Goal: Task Accomplishment & Management: Manage account settings

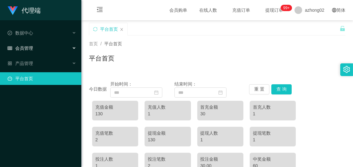
click at [23, 50] on span "会员管理" at bounding box center [20, 48] width 25 height 5
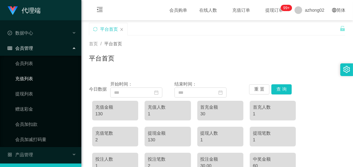
click at [27, 79] on link "充值列表" at bounding box center [45, 78] width 61 height 13
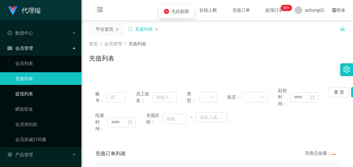
click at [24, 93] on link "提现列表" at bounding box center [45, 94] width 61 height 13
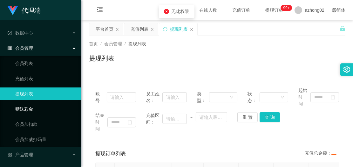
click at [23, 109] on link "赠送彩金" at bounding box center [45, 109] width 61 height 13
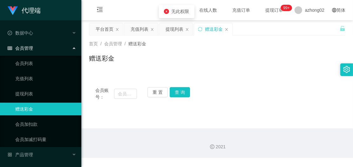
scroll to position [15, 0]
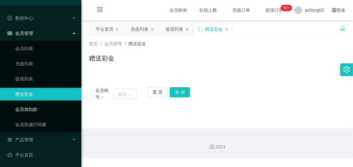
click at [25, 107] on link "会员加扣款" at bounding box center [45, 109] width 61 height 13
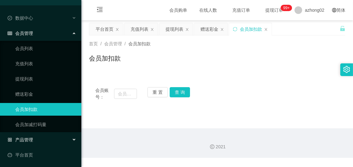
click at [30, 138] on span "产品管理" at bounding box center [20, 140] width 25 height 5
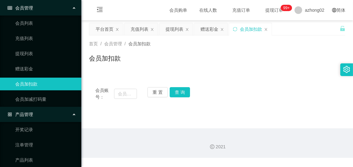
scroll to position [91, 0]
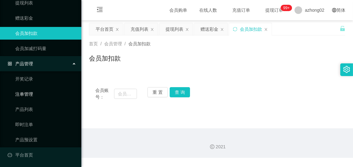
click at [29, 94] on link "注单管理" at bounding box center [45, 94] width 61 height 13
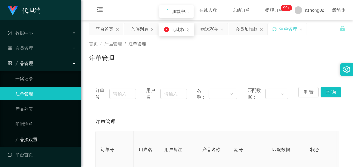
click at [35, 140] on link "产品预设置" at bounding box center [45, 139] width 61 height 13
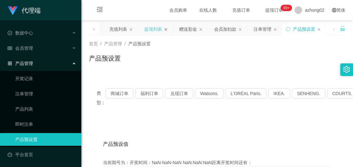
click at [166, 31] on icon "图标: close" at bounding box center [166, 30] width 4 height 4
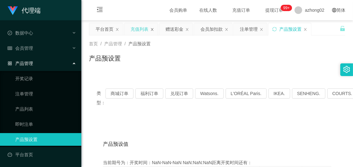
click at [152, 30] on icon "图标: close" at bounding box center [152, 29] width 3 height 3
click at [118, 30] on icon "图标: close" at bounding box center [117, 30] width 4 height 4
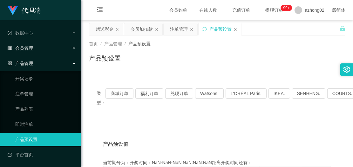
click at [50, 49] on div "会员管理" at bounding box center [40, 48] width 81 height 13
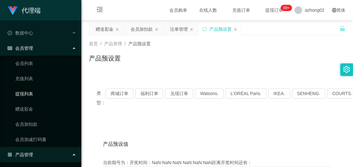
click at [33, 96] on link "提现列表" at bounding box center [45, 94] width 61 height 13
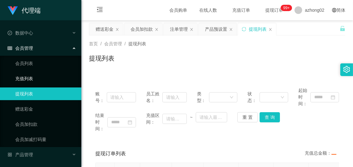
click at [32, 78] on link "充值列表" at bounding box center [45, 78] width 61 height 13
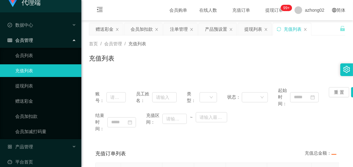
scroll to position [15, 0]
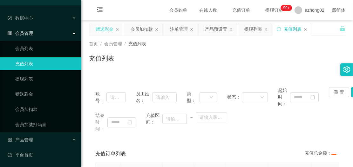
click at [106, 31] on div "赠送彩金" at bounding box center [105, 29] width 18 height 12
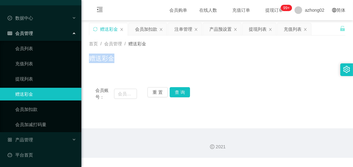
click at [338, 45] on div "首页 / 会员管理 / 赠送彩金 / 赠送彩金" at bounding box center [217, 55] width 256 height 28
drag, startPoint x: 236, startPoint y: 74, endPoint x: 239, endPoint y: 73, distance: 3.2
click at [238, 73] on div "会员账号： 重 置 查 询 会员账号 会员姓名 账号余额 操作类型 彩金加款 彩金扣款 金额 确 定" at bounding box center [217, 90] width 256 height 34
click at [144, 29] on div "会员加扣款" at bounding box center [146, 29] width 22 height 12
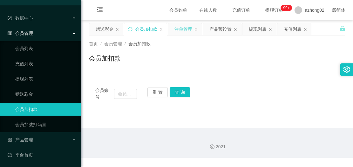
click at [186, 32] on div "注单管理" at bounding box center [183, 29] width 18 height 12
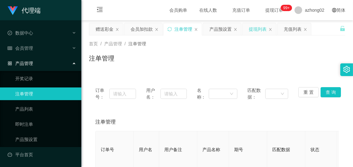
click at [251, 30] on div "提现列表" at bounding box center [258, 29] width 18 height 12
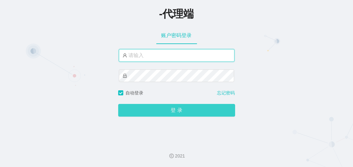
type input "azhong02"
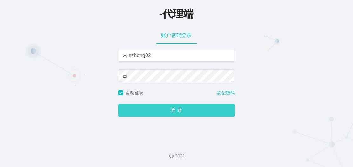
click at [191, 111] on button "登 录" at bounding box center [176, 110] width 117 height 13
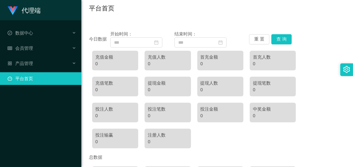
scroll to position [35, 0]
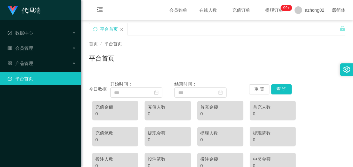
click at [243, 52] on div "首页 / 平台首页 / 平台首页" at bounding box center [217, 55] width 256 height 28
click at [29, 62] on span "产品管理" at bounding box center [20, 63] width 25 height 5
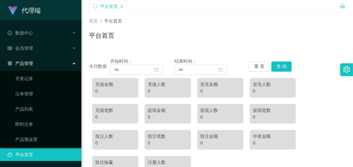
scroll to position [35, 0]
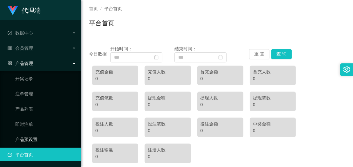
click at [34, 139] on link "产品预设置" at bounding box center [45, 139] width 61 height 13
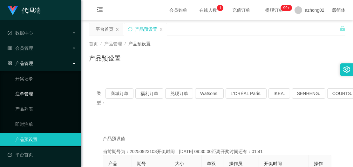
click at [29, 94] on link "注单管理" at bounding box center [45, 94] width 61 height 13
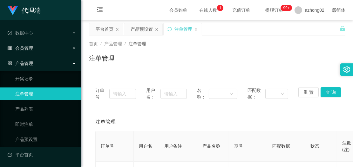
click at [21, 46] on span "会员管理" at bounding box center [20, 48] width 25 height 5
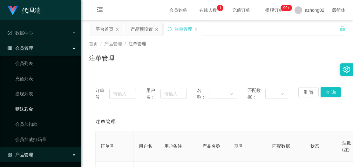
click at [24, 108] on link "赠送彩金" at bounding box center [45, 109] width 61 height 13
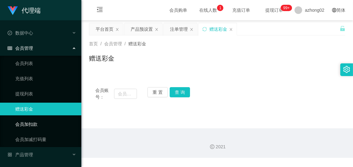
click at [30, 125] on link "会员加扣款" at bounding box center [45, 124] width 61 height 13
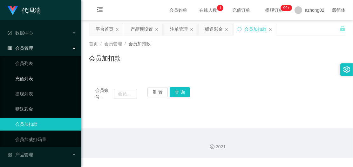
click at [28, 80] on link "充值列表" at bounding box center [45, 78] width 61 height 13
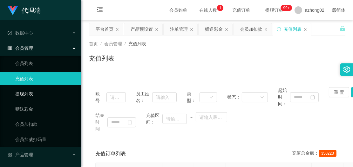
click at [24, 95] on link "提现列表" at bounding box center [45, 94] width 61 height 13
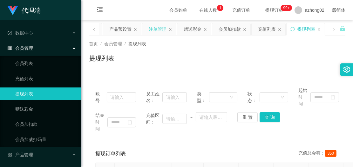
click at [157, 29] on div "注单管理" at bounding box center [158, 29] width 18 height 12
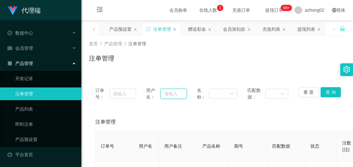
click at [172, 96] on input "text" at bounding box center [173, 94] width 26 height 10
paste input "UJX006"
type input "UJX006"
click at [325, 92] on button "查 询" at bounding box center [330, 92] width 20 height 10
click at [198, 30] on div "赠送彩金" at bounding box center [197, 29] width 18 height 12
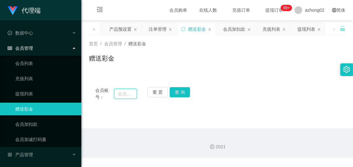
click at [131, 93] on input "text" at bounding box center [125, 94] width 23 height 10
paste input "UJX006"
click at [182, 93] on button "查 询" at bounding box center [180, 92] width 20 height 10
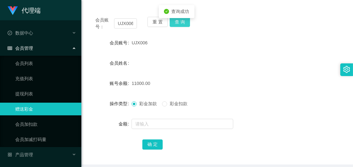
scroll to position [97, 0]
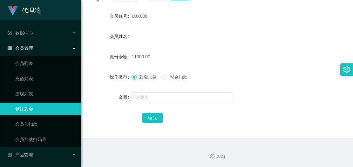
click at [296, 24] on form "会员账号 UJX006 会员姓名 账号余额 11000.00 操作类型 彩金加款 彩金扣款 金额 确 定" at bounding box center [217, 67] width 256 height 114
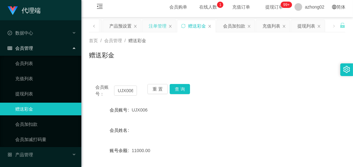
scroll to position [0, 0]
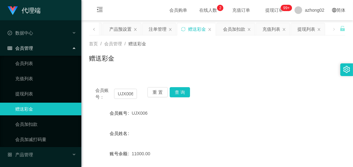
click at [284, 63] on div "赠送彩金" at bounding box center [217, 61] width 256 height 15
drag, startPoint x: 113, startPoint y: 94, endPoint x: 146, endPoint y: 97, distance: 32.8
click at [146, 97] on div "会员账号： UJX006 重 置 查 询" at bounding box center [217, 93] width 256 height 13
paste input "1234567890123"
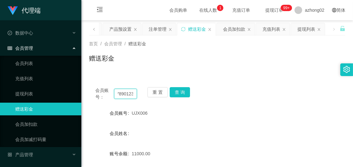
type input "1234567890123"
drag, startPoint x: 283, startPoint y: 74, endPoint x: 275, endPoint y: 77, distance: 8.3
click at [281, 77] on div "会员账号： 1234567890123 重 置 查 询 会员账号 UJX006 会员姓名 账号余额 11000.00 操作类型 彩金加款 彩金扣款 金额 确 定" at bounding box center [217, 154] width 256 height 162
click at [182, 93] on button "查 询" at bounding box center [180, 92] width 20 height 10
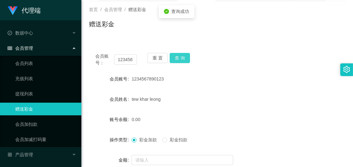
scroll to position [27, 0]
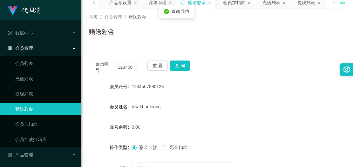
drag, startPoint x: 241, startPoint y: 41, endPoint x: 240, endPoint y: 45, distance: 4.0
click at [240, 44] on div "首页 / 会员管理 / 赠送彩金 / 赠送彩金" at bounding box center [217, 28] width 272 height 38
click at [184, 71] on div "重 置 查 询" at bounding box center [168, 67] width 42 height 13
click at [183, 67] on button "查 询" at bounding box center [180, 66] width 20 height 10
click at [176, 67] on button "查 询" at bounding box center [180, 66] width 20 height 10
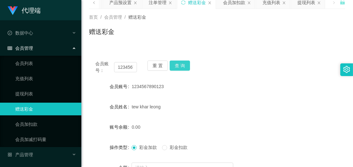
click at [178, 64] on button "查 询" at bounding box center [180, 66] width 20 height 10
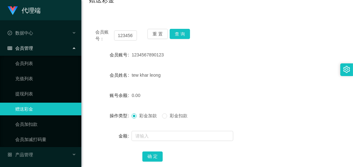
scroll to position [97, 0]
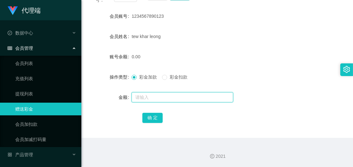
click at [140, 97] on input "text" at bounding box center [182, 97] width 102 height 10
type input "500"
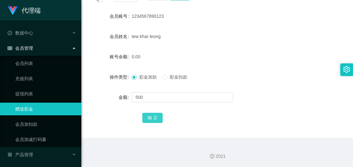
click at [156, 121] on button "确 定" at bounding box center [152, 118] width 20 height 10
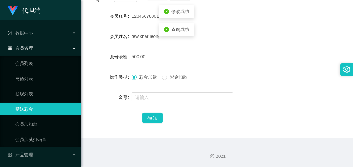
click at [243, 58] on div "500.00" at bounding box center [206, 56] width 150 height 13
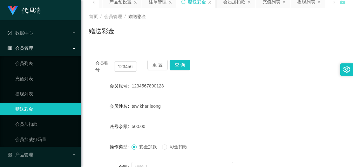
scroll to position [27, 0]
click at [185, 65] on button "查 询" at bounding box center [180, 66] width 20 height 10
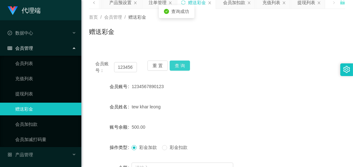
click at [185, 65] on button "查 询" at bounding box center [180, 66] width 20 height 10
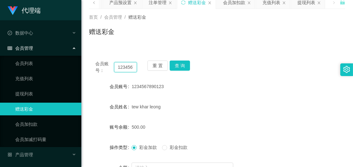
click at [126, 69] on input "1234567890123" at bounding box center [125, 67] width 23 height 10
click at [178, 63] on button "查 询" at bounding box center [180, 66] width 20 height 10
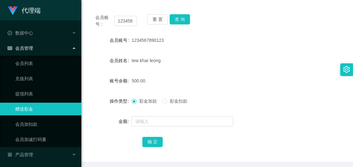
scroll to position [62, 0]
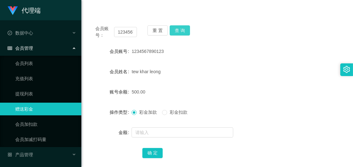
click at [183, 33] on button "查 询" at bounding box center [180, 30] width 20 height 10
click at [181, 32] on button "查 询" at bounding box center [180, 30] width 20 height 10
click at [181, 31] on span "查询成功" at bounding box center [180, 29] width 18 height 5
click at [218, 52] on div "1234567890123" at bounding box center [206, 51] width 150 height 13
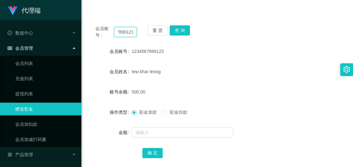
drag, startPoint x: 117, startPoint y: 33, endPoint x: 143, endPoint y: 34, distance: 26.4
click at [143, 34] on div "会员账号： 1234567890123 重 置 查 询" at bounding box center [217, 31] width 256 height 13
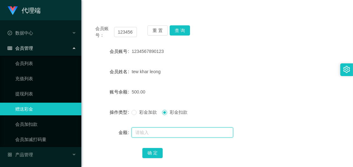
click at [161, 132] on input "text" at bounding box center [182, 133] width 102 height 10
type input "500"
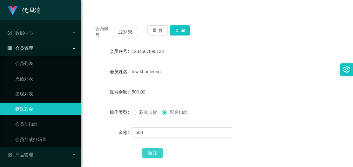
click at [156, 157] on button "确 定" at bounding box center [152, 153] width 20 height 10
click at [180, 30] on button "查 询" at bounding box center [180, 30] width 20 height 10
click at [179, 32] on button "查 询" at bounding box center [180, 30] width 20 height 10
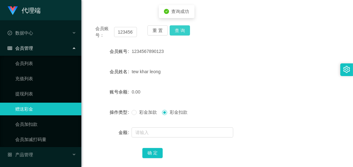
click at [179, 32] on button "查 询" at bounding box center [180, 30] width 20 height 10
click at [179, 32] on span "查询成功" at bounding box center [180, 29] width 18 height 5
click at [179, 26] on button "查 询" at bounding box center [180, 30] width 20 height 10
click at [179, 27] on button "查 询" at bounding box center [180, 30] width 20 height 10
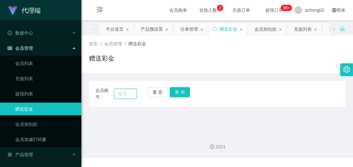
click at [126, 94] on input "text" at bounding box center [125, 94] width 23 height 10
paste input "1234567890123"
type input "1234567890123"
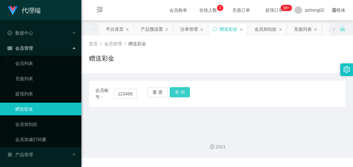
click at [179, 90] on button "查 询" at bounding box center [180, 92] width 20 height 10
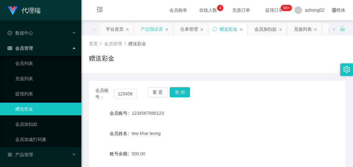
click at [152, 29] on div "产品预设置" at bounding box center [152, 29] width 22 height 12
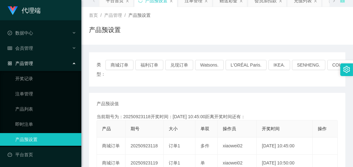
scroll to position [71, 0]
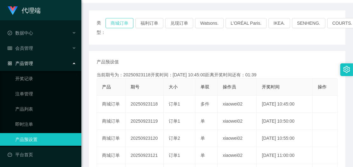
click at [124, 25] on button "商城订单" at bounding box center [119, 23] width 28 height 10
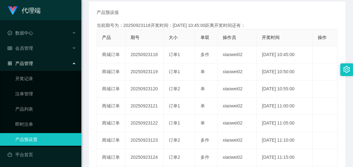
scroll to position [141, 0]
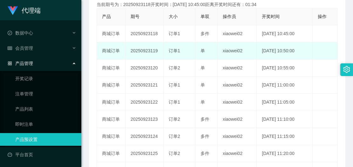
click at [145, 51] on td "20250923119" at bounding box center [144, 51] width 38 height 17
copy td "20250923119"
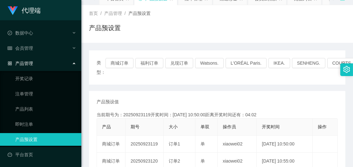
scroll to position [0, 0]
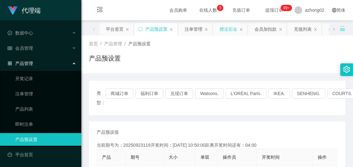
click at [232, 28] on div "赠送彩金" at bounding box center [228, 29] width 18 height 12
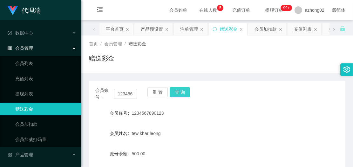
click at [182, 93] on button "查 询" at bounding box center [180, 92] width 20 height 10
click at [155, 29] on div "产品预设置" at bounding box center [152, 29] width 22 height 12
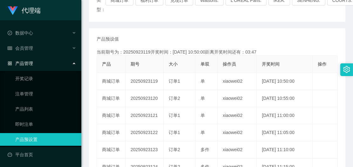
scroll to position [106, 0]
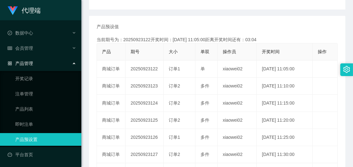
click at [129, 16] on div "产品预设值 添加期号 当前期号为：20250923122开奖时间：[DATE] 11:05:00距离开奖时间还有：03:04 产品 期号 大小 单双 操作员 …" at bounding box center [217, 138] width 256 height 244
click at [160, 22] on div "产品预设值 添加期号 当前期号为：20250923122开奖时间：[DATE] 11:05:00距离开奖时间还有：01:47 产品 期号 大小 单双 操作员 …" at bounding box center [217, 138] width 256 height 244
click at [141, 25] on div "产品预设值 添加期号" at bounding box center [217, 27] width 241 height 7
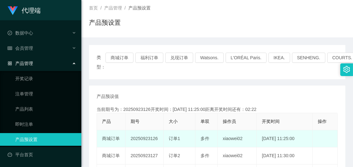
scroll to position [35, 0]
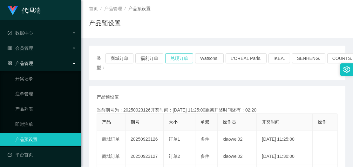
click at [180, 59] on button "兑现订单" at bounding box center [179, 58] width 28 height 10
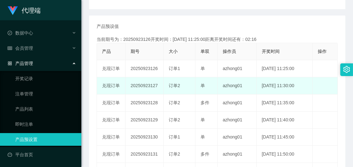
scroll to position [106, 0]
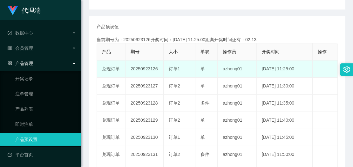
click at [145, 68] on td "20250923126" at bounding box center [144, 69] width 38 height 17
copy td "20250923126"
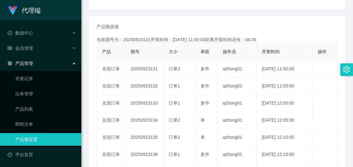
click at [183, 18] on div "产品预设值 添加期号 当前期号为：20250923131开奖时间：[DATE] 11:50:00距离开奖时间还有：04:35 产品 期号 大小 单双 操作员 …" at bounding box center [217, 138] width 256 height 244
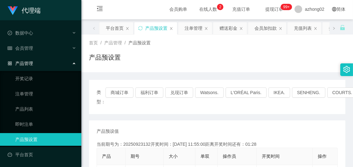
scroll to position [0, 0]
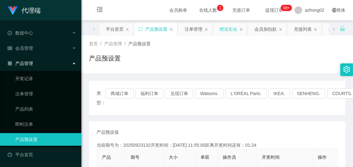
click at [225, 32] on div "赠送彩金" at bounding box center [228, 29] width 18 height 12
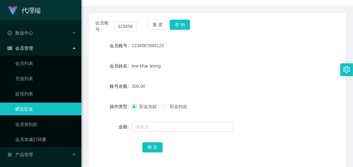
scroll to position [71, 0]
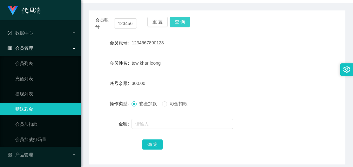
click at [183, 25] on button "查 询" at bounding box center [180, 22] width 20 height 10
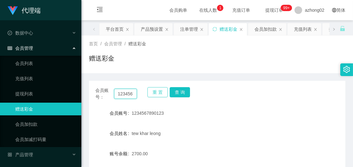
scroll to position [0, 16]
drag, startPoint x: 115, startPoint y: 94, endPoint x: 153, endPoint y: 95, distance: 38.1
click at [153, 95] on div "会员账号： 1234567890123 重 置 查 询" at bounding box center [217, 93] width 256 height 13
click at [194, 30] on div "注单管理" at bounding box center [189, 29] width 18 height 12
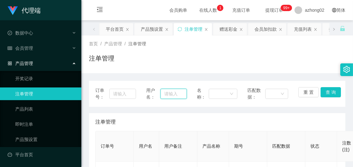
click at [177, 94] on input "text" at bounding box center [173, 94] width 26 height 10
paste input "1234567890123"
type input "1234567890123"
click at [332, 94] on button "查 询" at bounding box center [330, 92] width 20 height 10
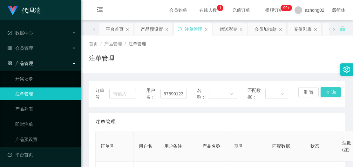
scroll to position [0, 0]
click at [329, 93] on button "查 询" at bounding box center [330, 92] width 20 height 10
click at [157, 28] on div "产品预设置" at bounding box center [152, 29] width 22 height 12
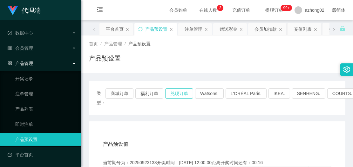
click at [173, 90] on button "兑现订单" at bounding box center [179, 94] width 28 height 10
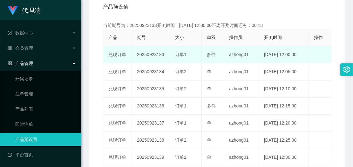
scroll to position [141, 0]
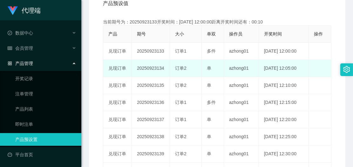
click at [156, 67] on td "20250923134" at bounding box center [151, 68] width 38 height 17
click at [155, 68] on td "20250923134" at bounding box center [151, 68] width 38 height 17
copy td "20250923134"
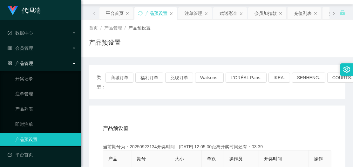
scroll to position [0, 0]
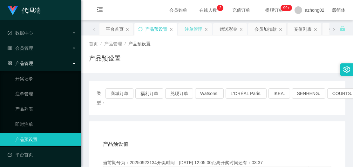
click at [198, 33] on div "注单管理" at bounding box center [194, 29] width 18 height 12
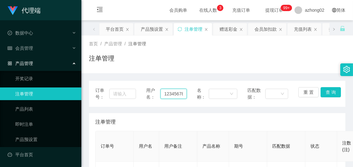
scroll to position [0, 13]
drag, startPoint x: 163, startPoint y: 94, endPoint x: 183, endPoint y: 93, distance: 19.4
click at [183, 93] on input "1234567890123" at bounding box center [173, 94] width 26 height 10
click at [326, 88] on button "查 询" at bounding box center [330, 92] width 20 height 10
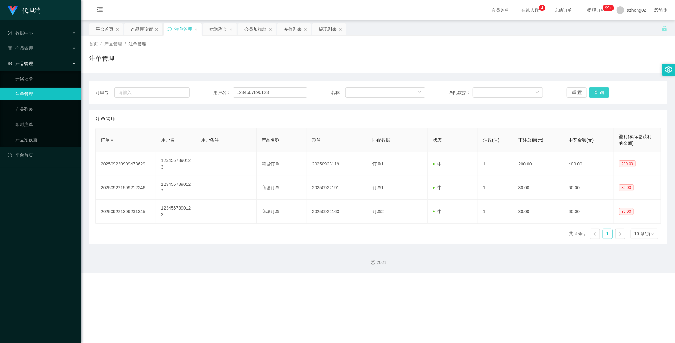
click at [353, 94] on button "查 询" at bounding box center [598, 92] width 20 height 10
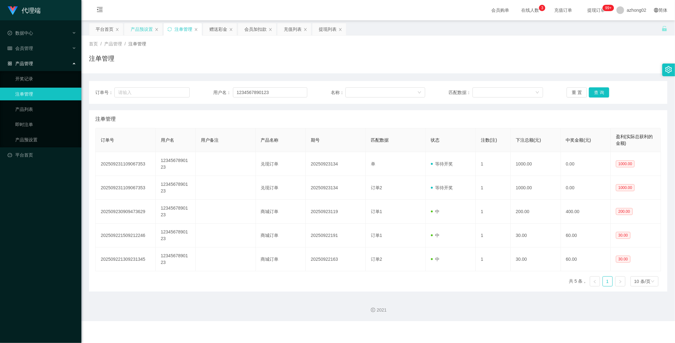
click at [139, 33] on div "产品预设置" at bounding box center [142, 29] width 22 height 12
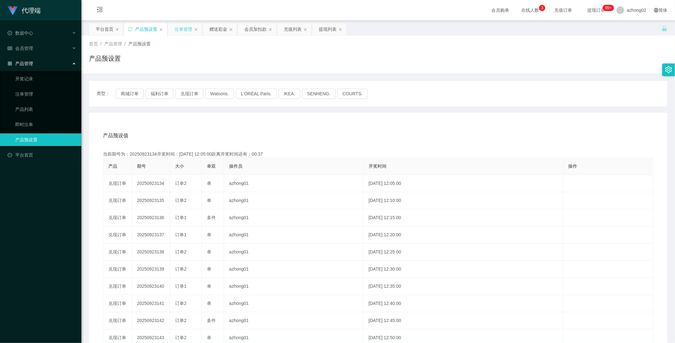
click at [189, 30] on div "注单管理" at bounding box center [183, 29] width 18 height 12
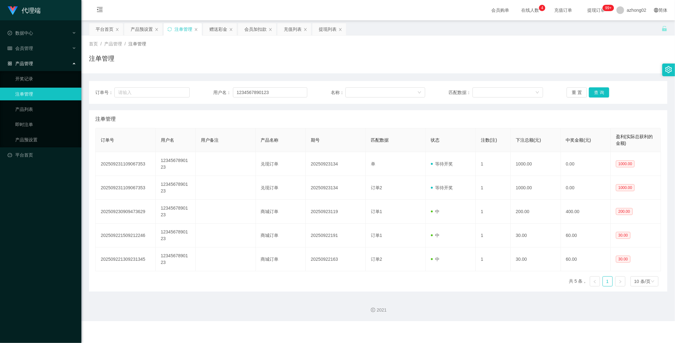
click at [353, 167] on main "关闭左侧 关闭右侧 关闭其它 刷新页面 平台首页 产品预设置 注单管理 赠送彩金 会员加扣款 充值列表 提现列表 首页 / 产品管理 / 注单管理 / 注单管…" at bounding box center [377, 155] width 593 height 271
click at [138, 28] on div "产品预设置" at bounding box center [142, 29] width 22 height 12
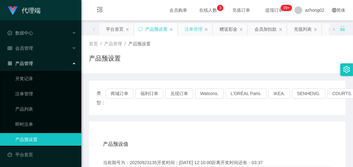
click at [187, 29] on div "注单管理" at bounding box center [194, 29] width 18 height 12
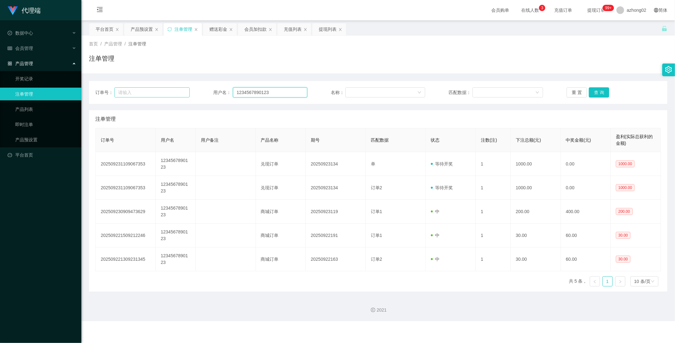
drag, startPoint x: 285, startPoint y: 96, endPoint x: 170, endPoint y: 96, distance: 115.3
click at [119, 96] on div "订单号： 用户名： 1234567890123 名称： 匹配数据： 重 置 查 询" at bounding box center [377, 92] width 565 height 10
click at [353, 94] on button "查 询" at bounding box center [598, 92] width 20 height 10
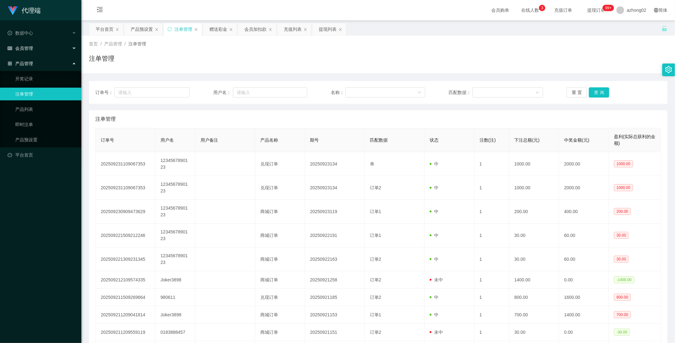
click at [24, 48] on span "会员管理" at bounding box center [20, 48] width 25 height 5
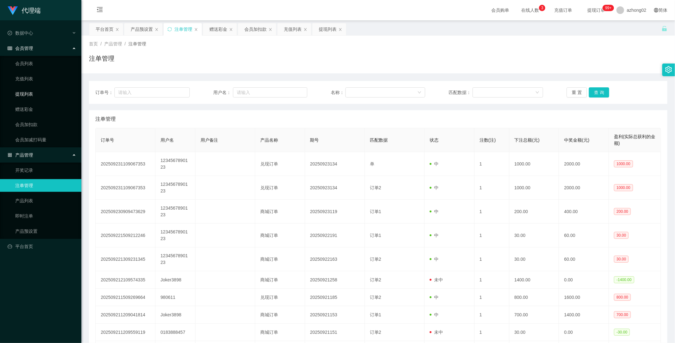
click at [24, 91] on link "提现列表" at bounding box center [45, 94] width 61 height 13
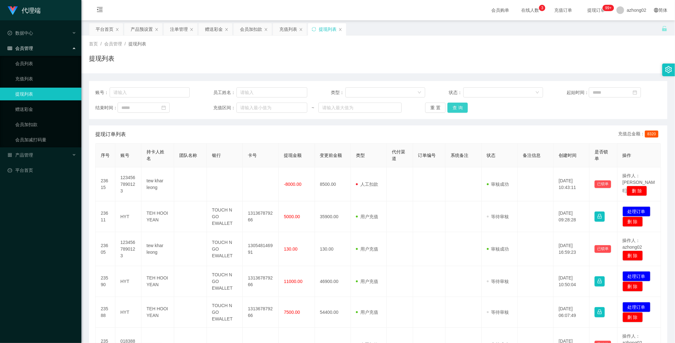
click at [353, 107] on button "查 询" at bounding box center [457, 108] width 20 height 10
click at [353, 107] on div "重 置 查 询" at bounding box center [472, 108] width 94 height 10
click at [353, 107] on button "查 询" at bounding box center [457, 108] width 20 height 10
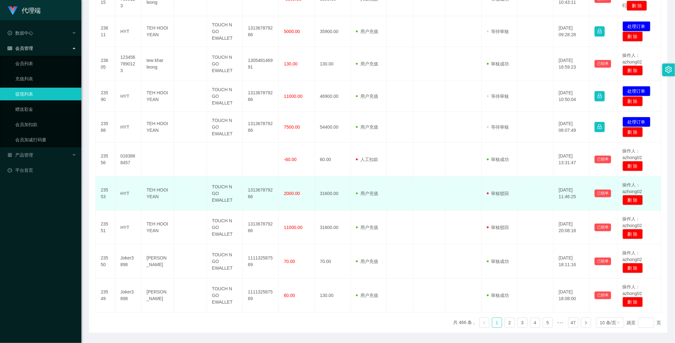
scroll to position [169, 0]
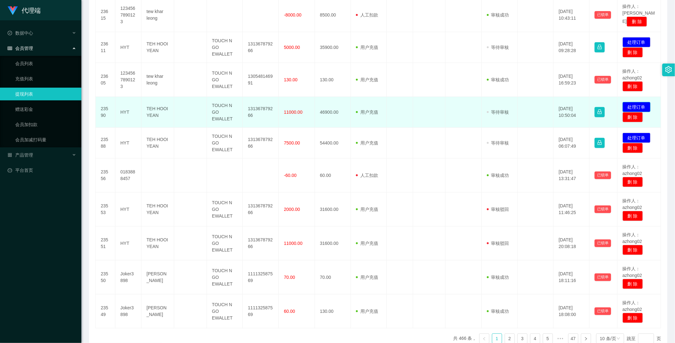
click at [353, 103] on button "处理订单" at bounding box center [636, 107] width 28 height 10
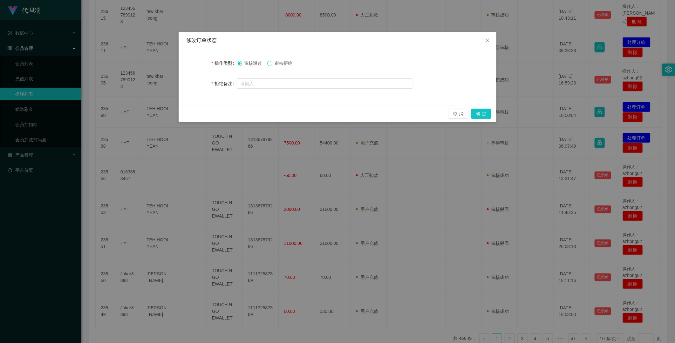
click at [272, 63] on span at bounding box center [269, 63] width 5 height 5
drag, startPoint x: 481, startPoint y: 112, endPoint x: 592, endPoint y: 106, distance: 110.7
click at [353, 112] on button "确 定" at bounding box center [481, 114] width 20 height 10
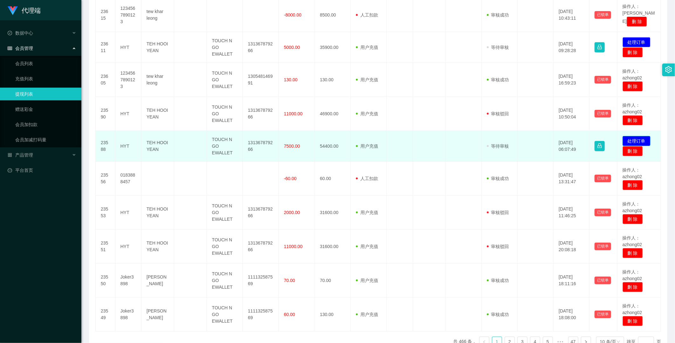
click at [353, 142] on button "处理订单" at bounding box center [636, 141] width 28 height 10
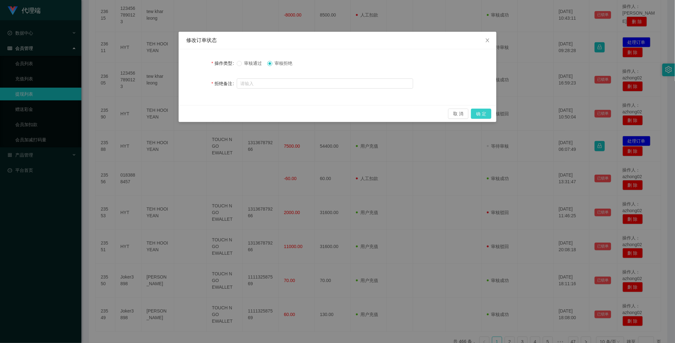
click at [353, 115] on button "确 定" at bounding box center [481, 114] width 20 height 10
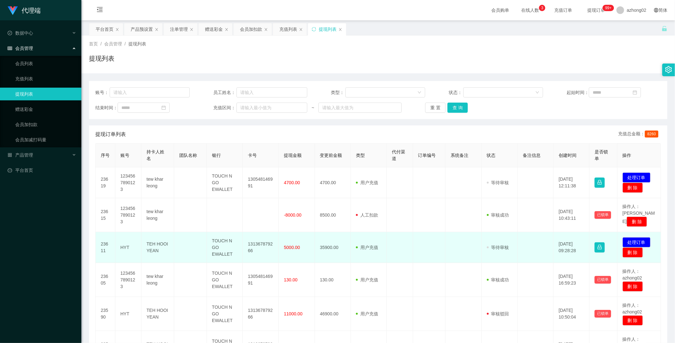
scroll to position [35, 0]
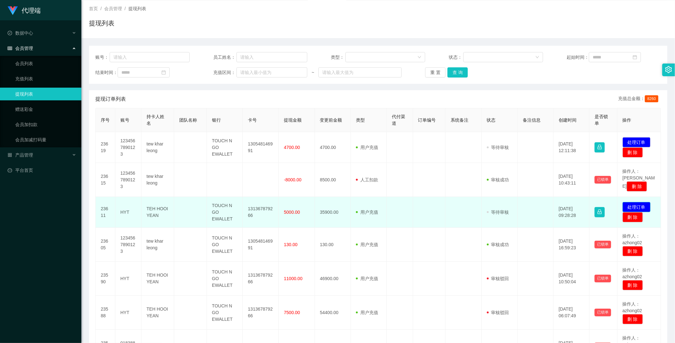
click at [353, 167] on button "处理订单" at bounding box center [636, 207] width 28 height 10
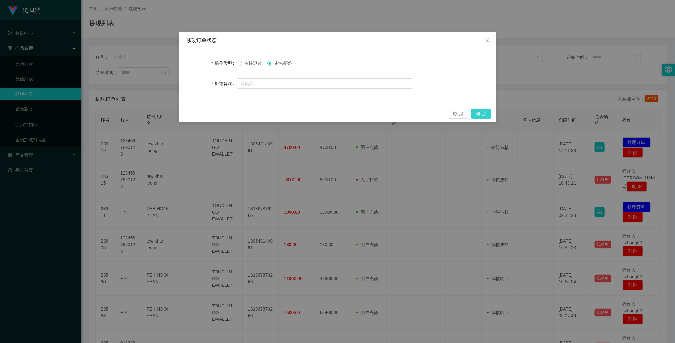
click at [353, 111] on button "确 定" at bounding box center [481, 114] width 20 height 10
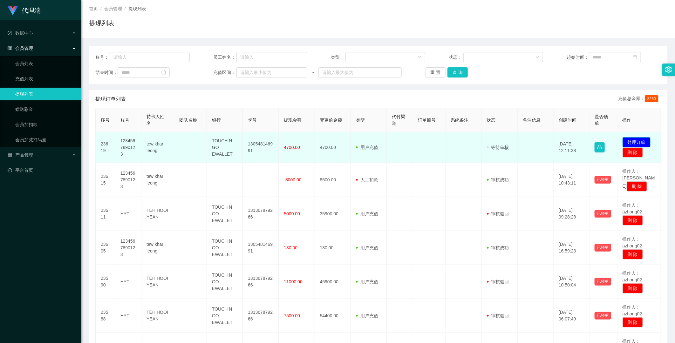
click at [353, 140] on button "处理订单" at bounding box center [636, 142] width 28 height 10
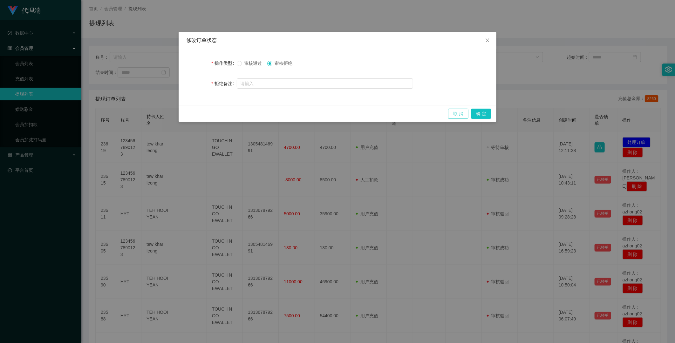
click at [353, 113] on button "取 消" at bounding box center [458, 114] width 20 height 10
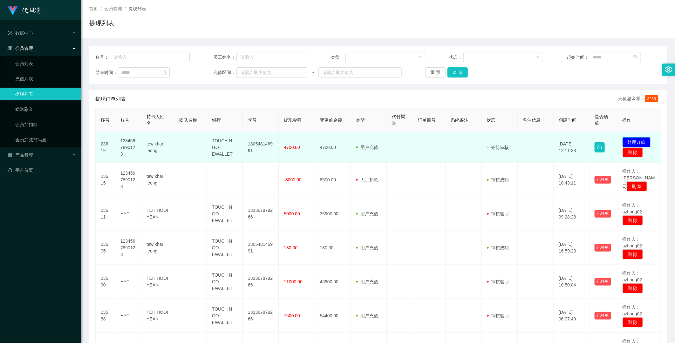
click at [353, 140] on button "处理订单" at bounding box center [636, 142] width 28 height 10
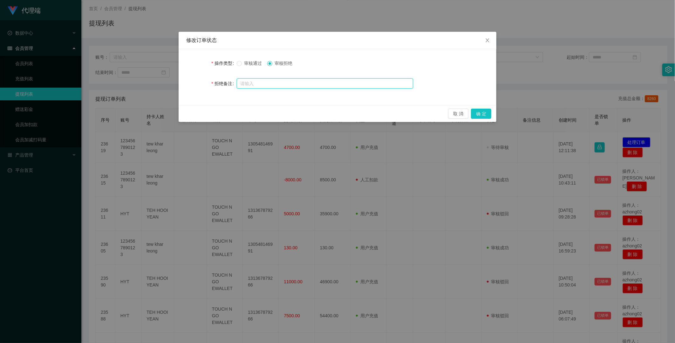
click at [276, 80] on input "text" at bounding box center [325, 83] width 176 height 10
paste input "1234567890123该账户违规操作收益超出无法获取提现标准"
click at [271, 84] on input "1234567890123该账户违规操作收益超出无法获取提现标准" at bounding box center [325, 84] width 176 height 10
type input "1234567890123该账户违规操作收益超出无法获取提现标准"
drag, startPoint x: 484, startPoint y: 112, endPoint x: 489, endPoint y: 111, distance: 5.2
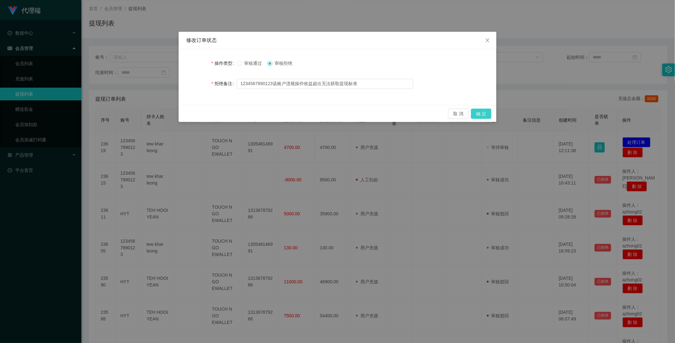
click at [353, 111] on button "确 定" at bounding box center [481, 114] width 20 height 10
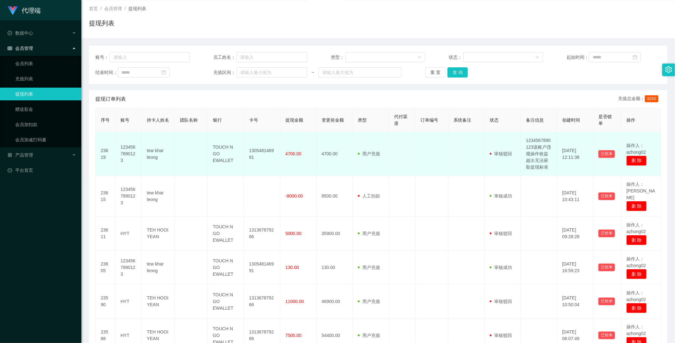
click at [118, 150] on td "1234567890123" at bounding box center [128, 154] width 26 height 44
click at [125, 150] on td "1234567890123" at bounding box center [128, 154] width 26 height 44
copy td "1234567890123"
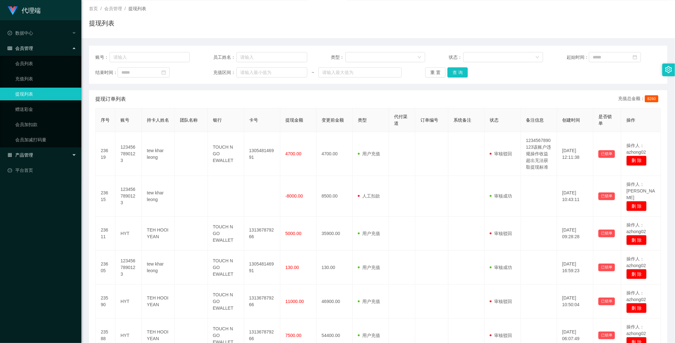
click at [26, 151] on div "产品管理" at bounding box center [40, 155] width 81 height 13
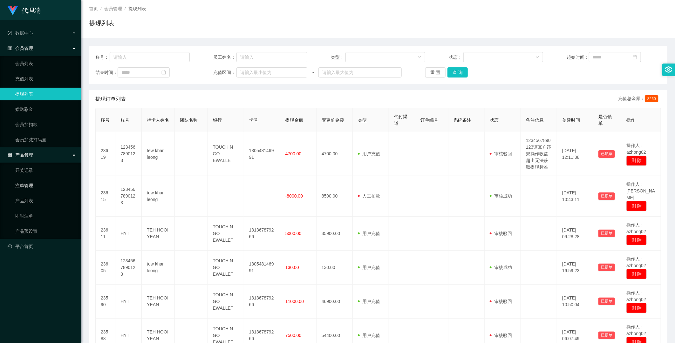
click at [23, 167] on link "注单管理" at bounding box center [45, 185] width 61 height 13
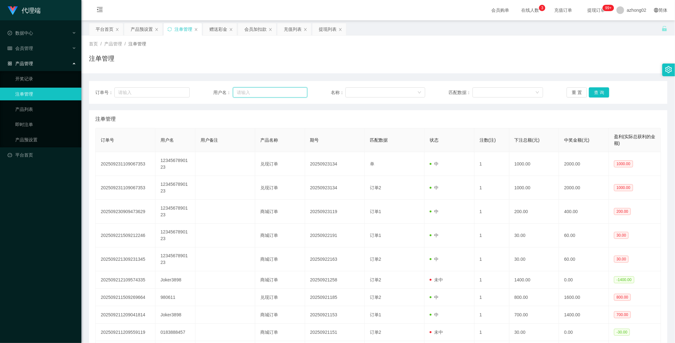
click at [254, 90] on input "text" at bounding box center [270, 92] width 75 height 10
paste input "1234567890123"
type input "1234567890123"
click at [353, 91] on button "查 询" at bounding box center [598, 92] width 20 height 10
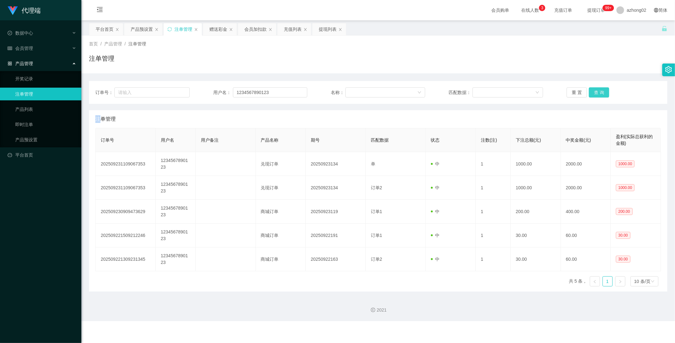
click at [353, 91] on div "重 置 查 询" at bounding box center [613, 92] width 94 height 10
click at [30, 50] on span "会员管理" at bounding box center [20, 48] width 25 height 5
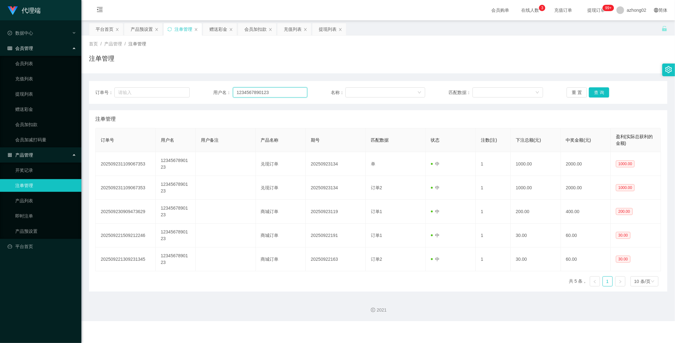
drag, startPoint x: 233, startPoint y: 91, endPoint x: 91, endPoint y: 88, distance: 142.3
click at [72, 90] on section "代理端 数据中心 会员管理 会员列表 充值列表 提现列表 赠送彩金 会员加扣款 会员加减打码量 产品管理 开奖记录 注单管理 产品列表 即时注单 产品预设置 …" at bounding box center [337, 160] width 675 height 321
click at [353, 90] on button "查 询" at bounding box center [598, 92] width 20 height 10
click at [353, 90] on div "重 置 查 询" at bounding box center [613, 92] width 94 height 10
click at [27, 61] on link "会员列表" at bounding box center [45, 63] width 61 height 13
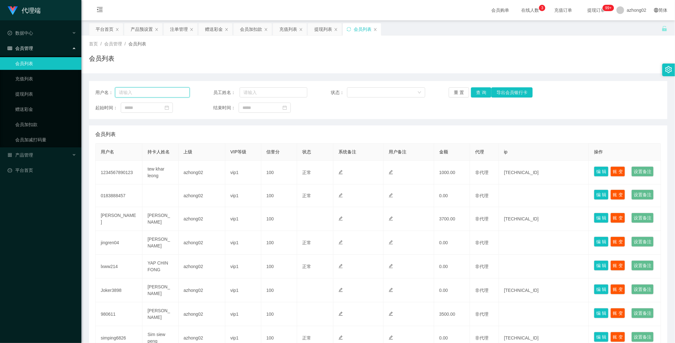
click at [183, 93] on input "text" at bounding box center [152, 92] width 75 height 10
paste input "1234567890123"
type input "1234567890123"
click at [353, 92] on button "查 询" at bounding box center [481, 92] width 20 height 10
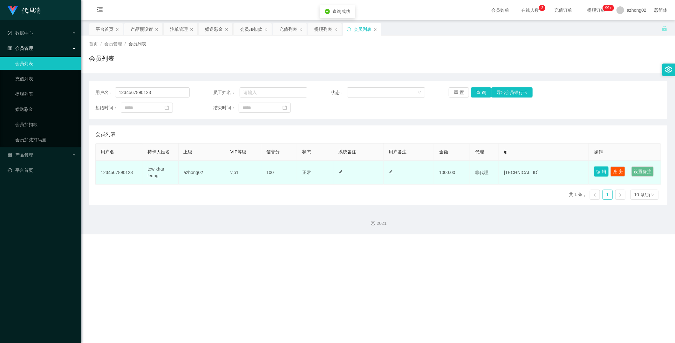
click at [353, 167] on button "编 辑" at bounding box center [601, 171] width 15 height 10
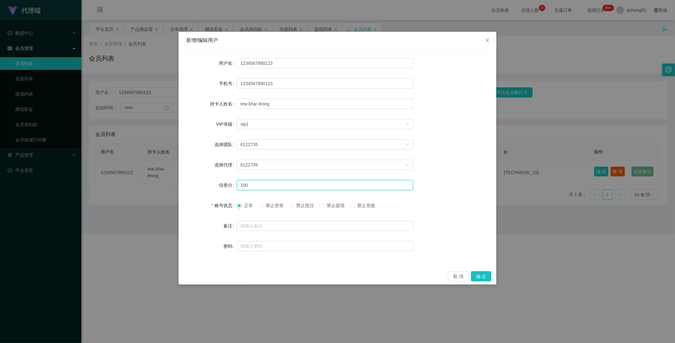
drag, startPoint x: 249, startPoint y: 183, endPoint x: 229, endPoint y: 185, distance: 20.4
click at [229, 167] on div "信誉分 100" at bounding box center [337, 185] width 302 height 13
type input "80"
click at [353, 167] on button "确 定" at bounding box center [481, 276] width 20 height 10
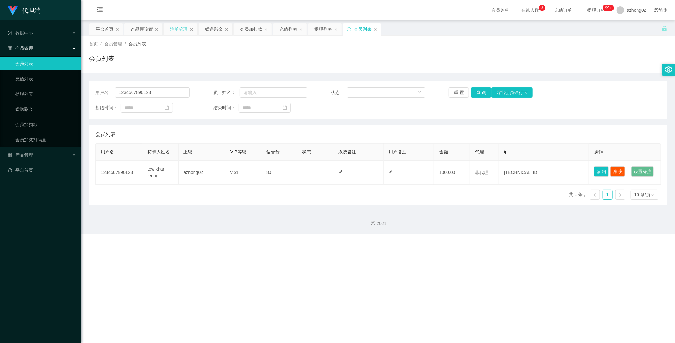
click at [174, 29] on div "注单管理" at bounding box center [179, 29] width 18 height 12
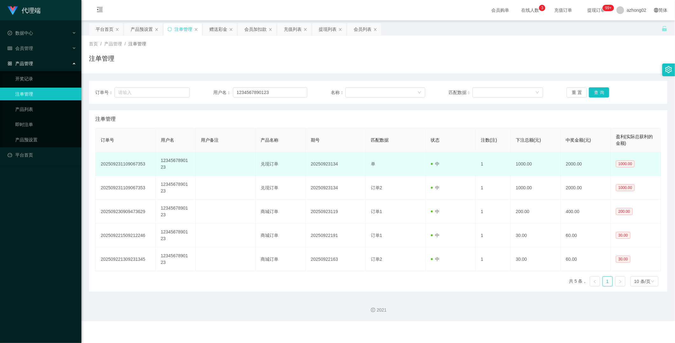
click at [318, 165] on td "20250923134" at bounding box center [336, 164] width 60 height 24
copy td "20250923134"
click at [321, 165] on td "20250923134" at bounding box center [336, 164] width 60 height 24
click at [325, 163] on td "20250923134" at bounding box center [336, 164] width 60 height 24
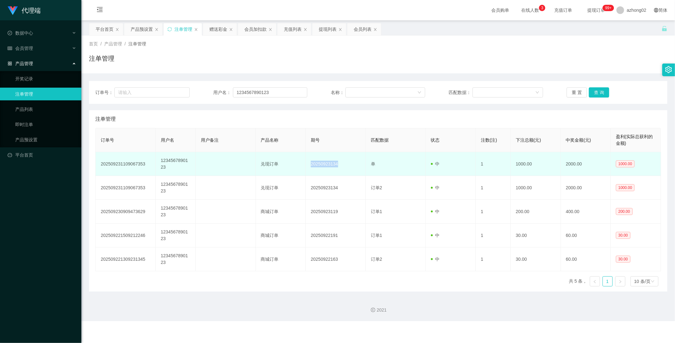
click at [325, 163] on td "20250923134" at bounding box center [336, 164] width 60 height 24
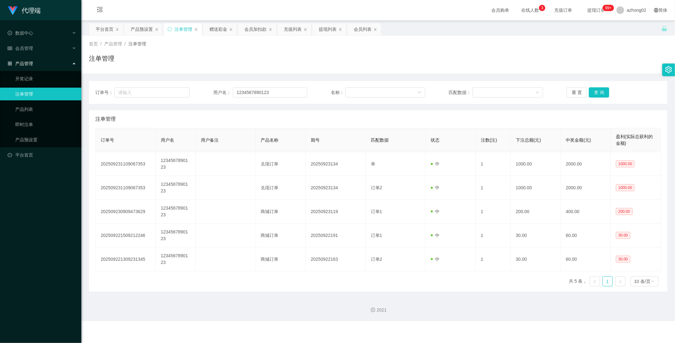
drag, startPoint x: 672, startPoint y: 53, endPoint x: 632, endPoint y: -20, distance: 83.7
click at [353, 0] on html "代理端 数据中心 会员管理 会员列表 充值列表 提现列表 赠送彩金 会员加扣款 会员加减打码量 产品管理 开奖记录 注单管理 产品列表 即时注单 产品预设置 …" at bounding box center [337, 171] width 675 height 343
